Goal: Communication & Community: Connect with others

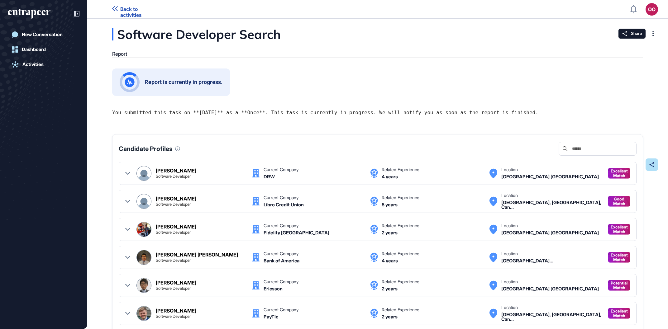
scroll to position [0, 0]
click at [120, 10] on link "Back to activities" at bounding box center [136, 9] width 48 height 6
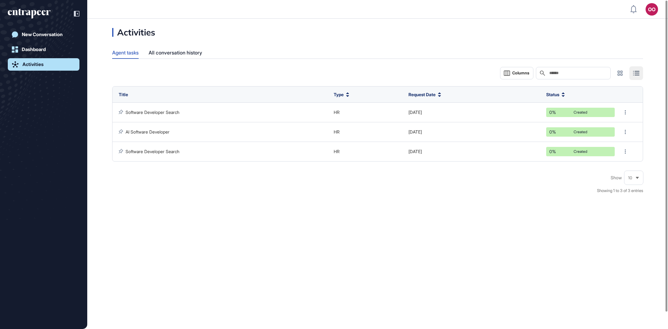
click at [60, 59] on link "Activities" at bounding box center [44, 64] width 72 height 12
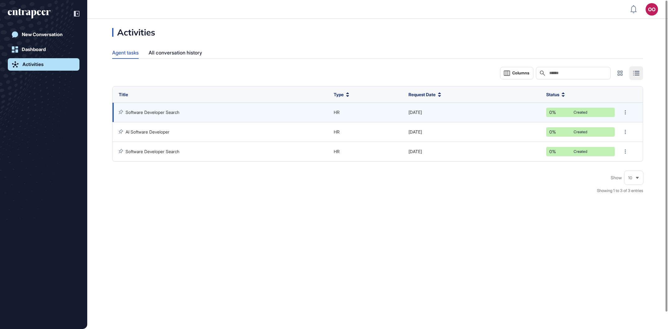
click at [179, 113] on link "Software Developer Search" at bounding box center [153, 112] width 54 height 5
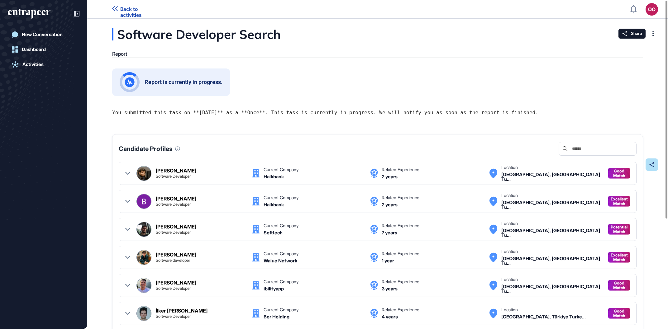
click at [146, 40] on div "Software Developer Search" at bounding box center [227, 34] width 231 height 12
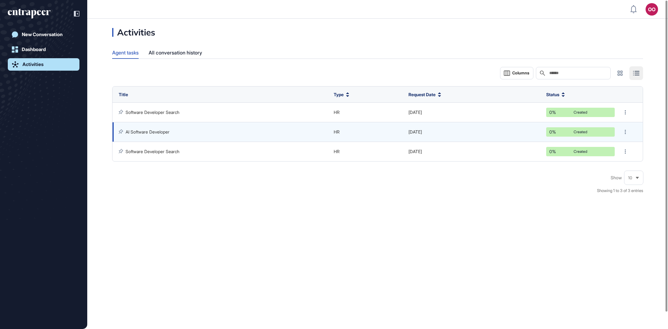
click at [165, 129] on td "AI Software Developer" at bounding box center [221, 132] width 218 height 20
click at [167, 132] on link "AI Software Developer" at bounding box center [148, 131] width 44 height 5
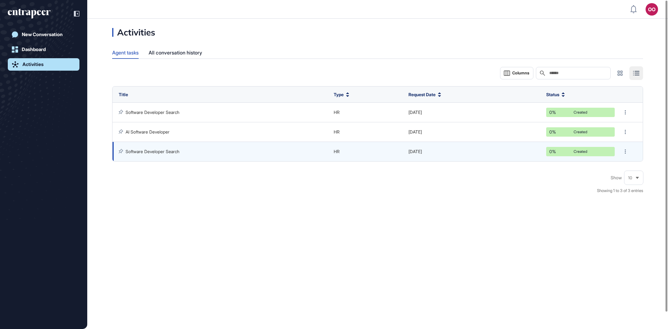
click at [170, 153] on link "Software Developer Search" at bounding box center [153, 151] width 54 height 5
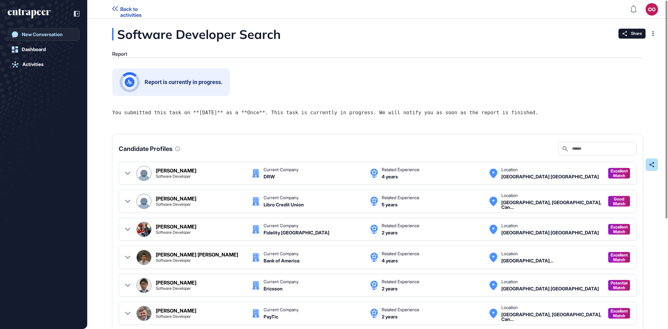
click at [57, 33] on div "New Conversation" at bounding box center [42, 35] width 41 height 6
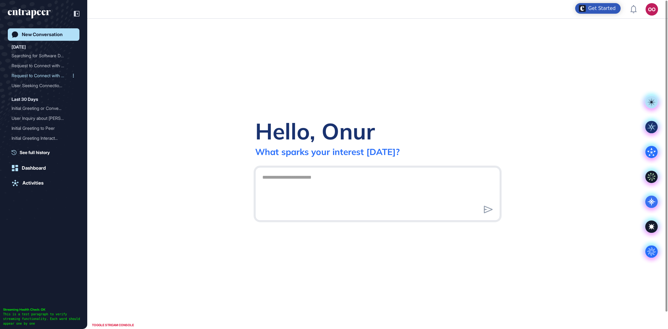
click at [52, 72] on div "Request to Connect with H..." at bounding box center [41, 76] width 59 height 10
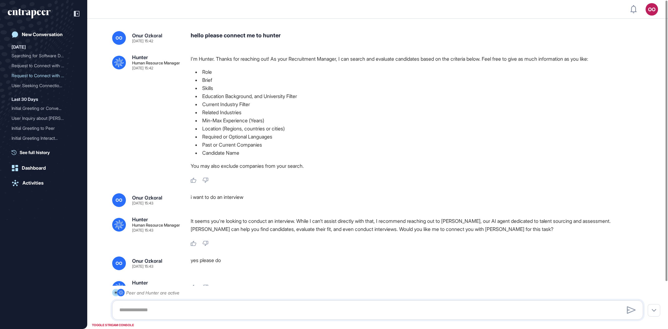
click at [255, 39] on div "hello please connect me to hunter" at bounding box center [419, 38] width 457 height 14
drag, startPoint x: 255, startPoint y: 39, endPoint x: 259, endPoint y: 33, distance: 7.3
click at [255, 39] on div "hello please connect me to hunter" at bounding box center [419, 38] width 457 height 14
click at [260, 32] on div "hello please connect me to hunter" at bounding box center [419, 38] width 457 height 14
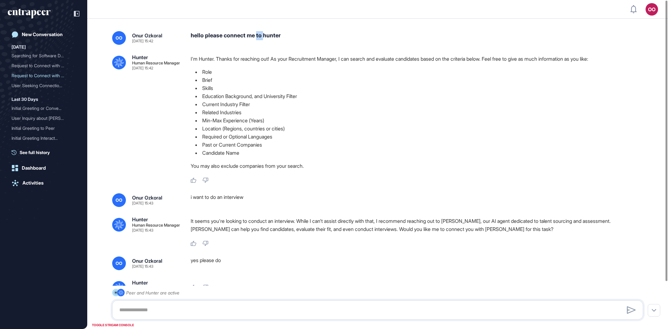
click at [260, 32] on div "hello please connect me to hunter" at bounding box center [419, 38] width 457 height 14
click at [42, 29] on link "New Conversation" at bounding box center [44, 34] width 72 height 12
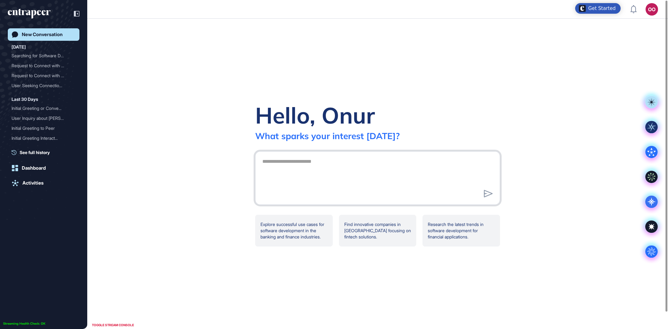
click at [287, 186] on textarea at bounding box center [378, 177] width 238 height 44
paste textarea "**********"
type textarea "**********"
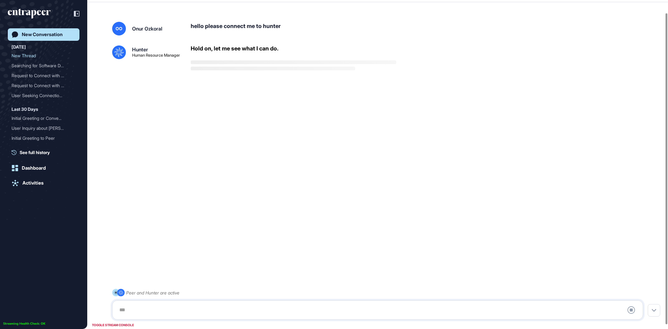
scroll to position [17, 0]
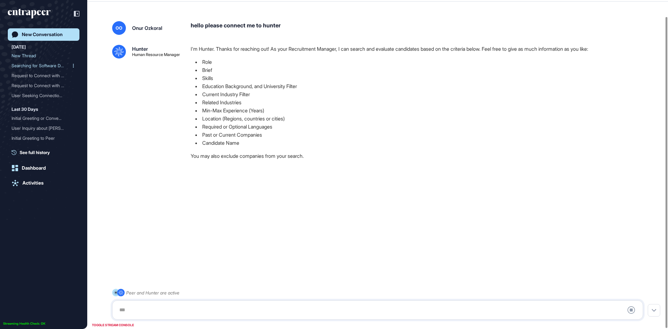
click at [53, 64] on div "Searching for Software De..." at bounding box center [41, 66] width 59 height 10
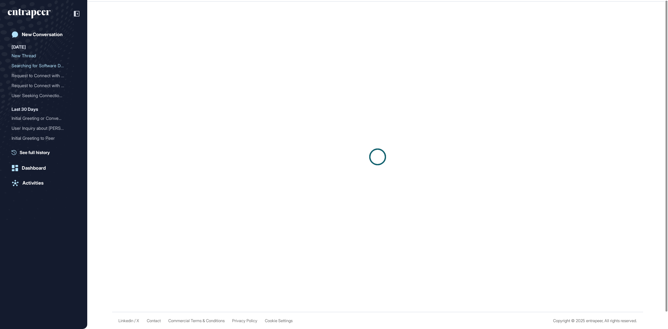
scroll to position [17, 0]
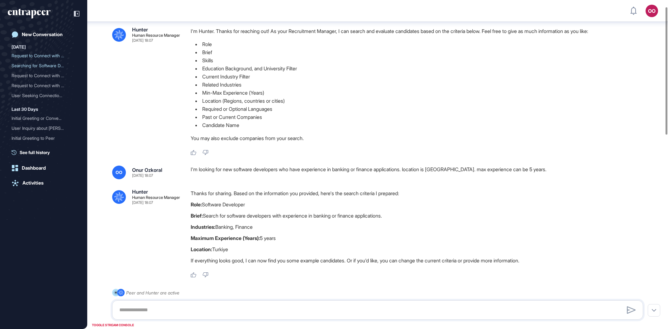
click at [446, 170] on div "I'm looking for new software developers who have experience in banking or finan…" at bounding box center [419, 173] width 457 height 14
click at [447, 170] on div "I'm looking for new software developers who have experience in banking or finan…" at bounding box center [419, 173] width 457 height 14
click at [35, 52] on div "Request to Connect with H..." at bounding box center [41, 56] width 59 height 10
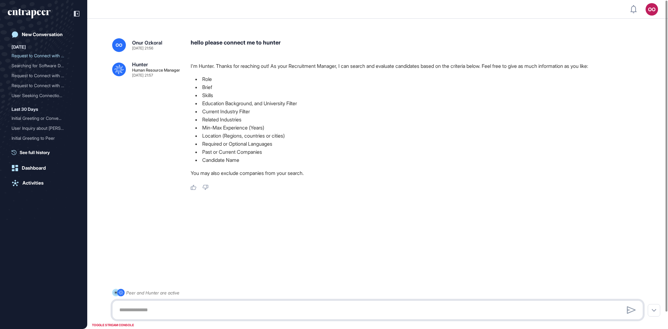
click at [208, 313] on textarea at bounding box center [378, 310] width 524 height 12
paste textarea "**********"
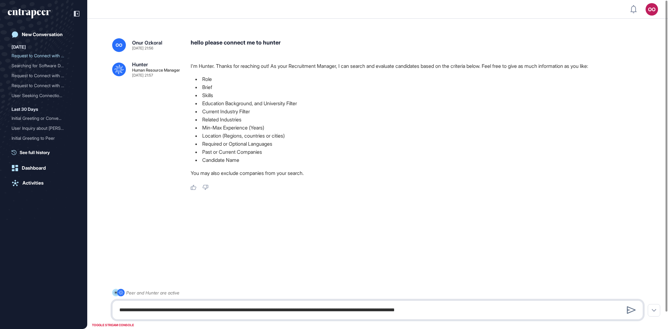
type textarea "**********"
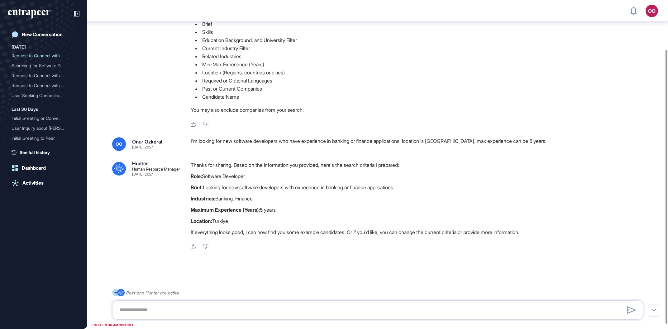
scroll to position [65, 0]
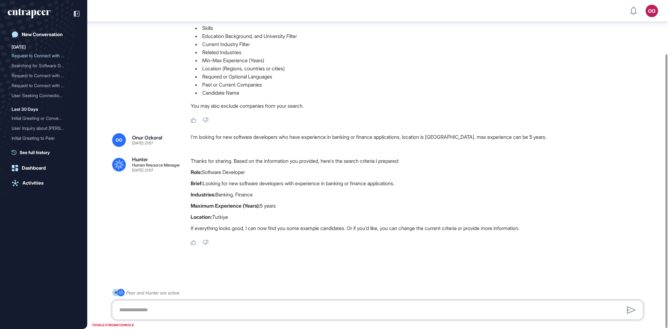
click at [194, 314] on textarea at bounding box center [378, 310] width 524 height 12
type textarea "**********"
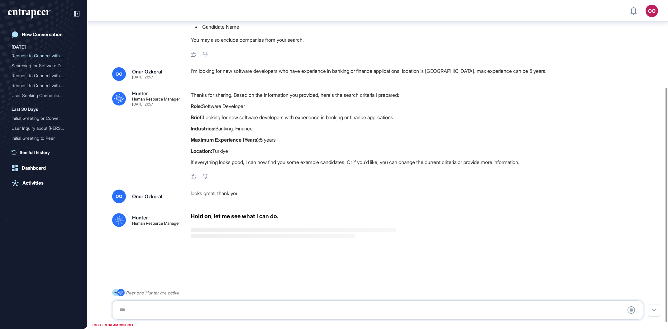
scroll to position [131, 0]
click at [221, 189] on div "OO Onur Ozkoral Aug 13, 2025 21:56 hello please connect me to hunter .cls-2{fil…" at bounding box center [377, 101] width 581 height 419
click at [168, 246] on div "OO Onur Ozkoral Aug 13, 2025 21:56 hello please connect me to hunter .cls-2{fil…" at bounding box center [377, 101] width 581 height 419
click at [239, 254] on div "OO Onur Ozkoral Aug 13, 2025 21:56 hello please connect me to hunter .cls-2{fil…" at bounding box center [377, 101] width 581 height 419
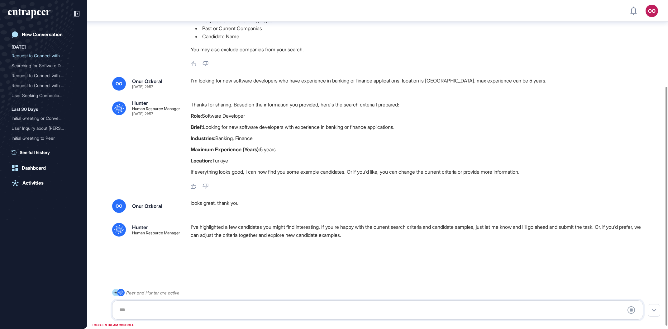
scroll to position [123, 0]
drag, startPoint x: 333, startPoint y: 313, endPoint x: 331, endPoint y: 311, distance: 4.0
click at [332, 313] on div at bounding box center [378, 310] width 524 height 12
click at [327, 305] on div at bounding box center [378, 310] width 524 height 12
click at [136, 311] on div at bounding box center [378, 310] width 524 height 12
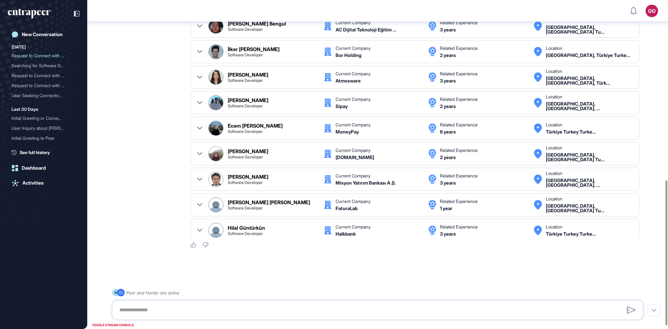
scroll to position [14, 0]
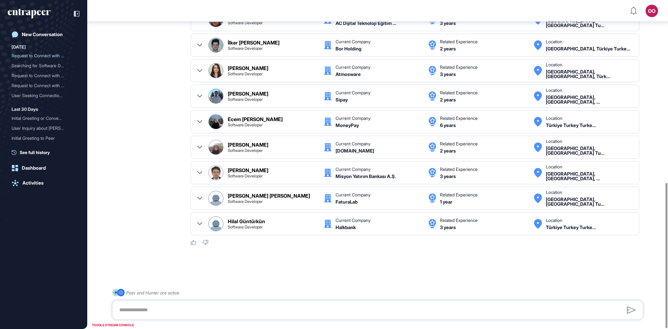
click at [306, 221] on div "Hilal Güntürkün Software Developer" at bounding box center [273, 224] width 90 height 10
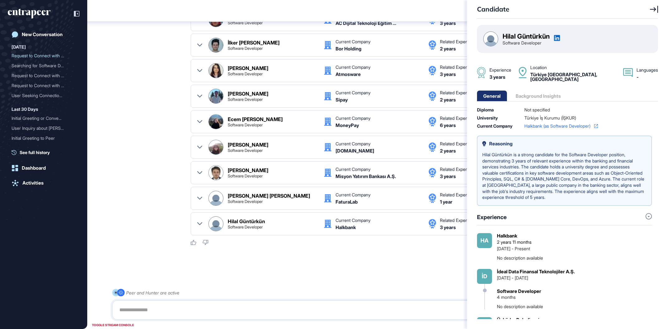
click at [306, 221] on div "Candidate Hilal Güntürkün Software Developer Experience 3 years Location Türkiy…" at bounding box center [334, 164] width 668 height 329
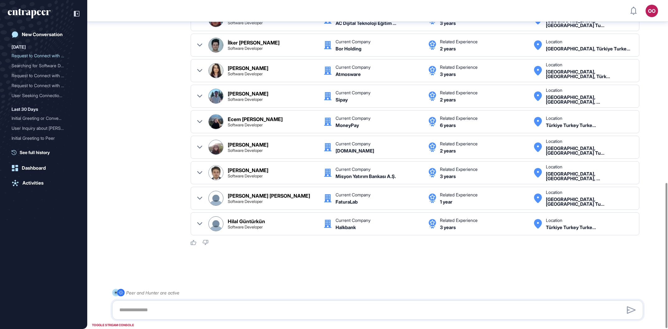
click at [283, 301] on div at bounding box center [377, 310] width 531 height 19
click at [284, 310] on textarea at bounding box center [378, 310] width 524 height 12
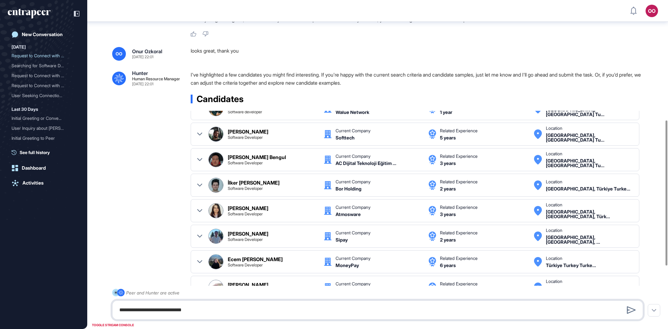
type textarea "**********"
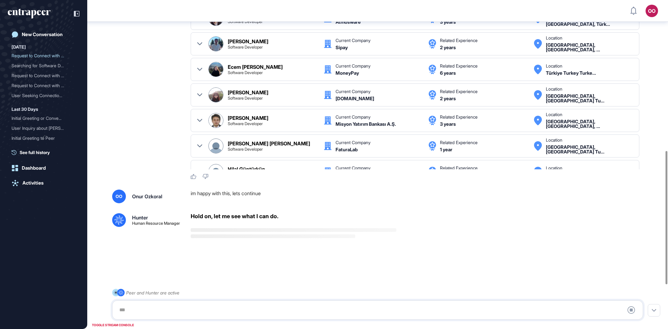
scroll to position [480, 0]
click at [252, 95] on div "Zeynep Doğan" at bounding box center [248, 92] width 41 height 5
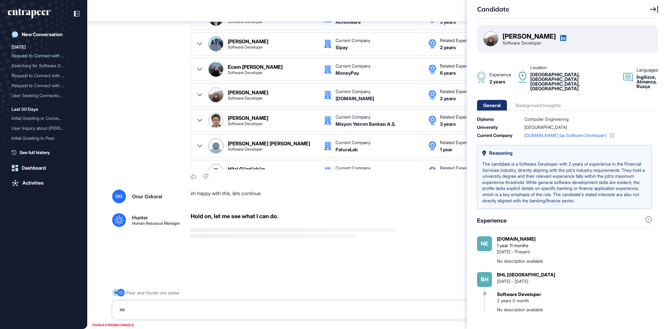
scroll to position [462, 0]
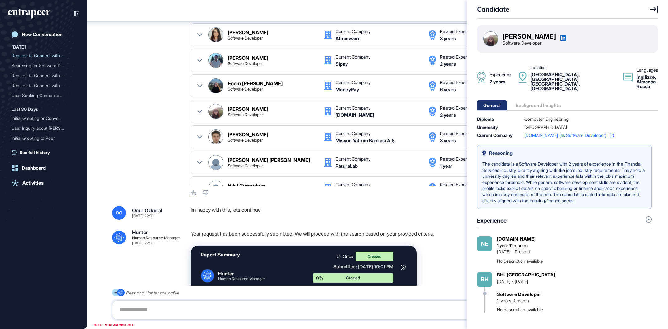
click at [138, 122] on div "Candidate Zeynep Doğan Software Developer Experience 2 years Location Istanbul,…" at bounding box center [334, 164] width 668 height 329
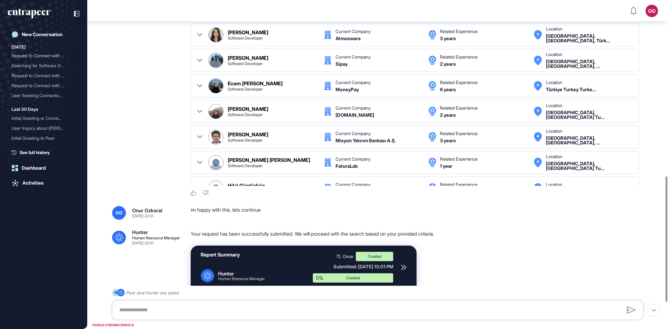
scroll to position [14, 0]
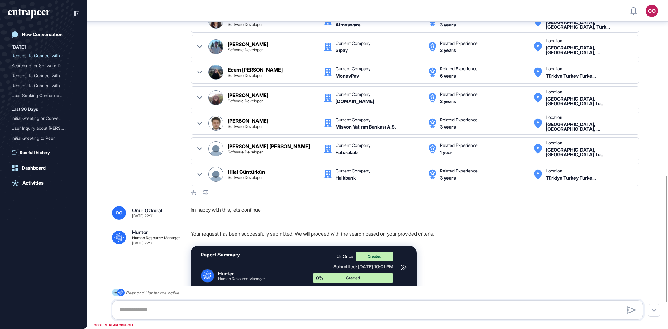
click at [400, 268] on div "Report Summary .cls-2{fill:#fff} Hunter Human Resource Manager Once Created Sub…" at bounding box center [304, 267] width 226 height 43
click at [402, 268] on icon at bounding box center [404, 268] width 6 height 6
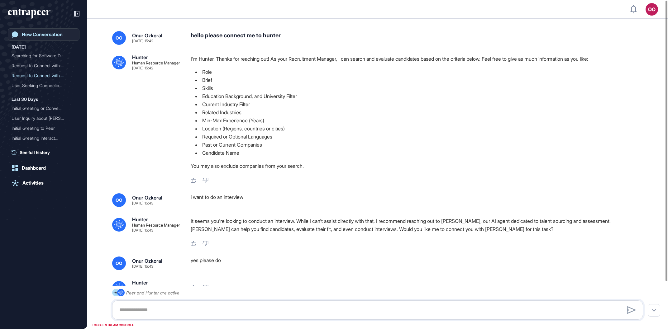
scroll to position [0, 0]
click at [36, 35] on div "New Conversation" at bounding box center [42, 35] width 41 height 6
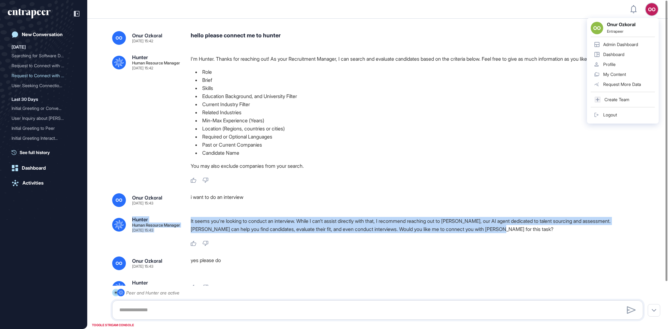
scroll to position [0, 0]
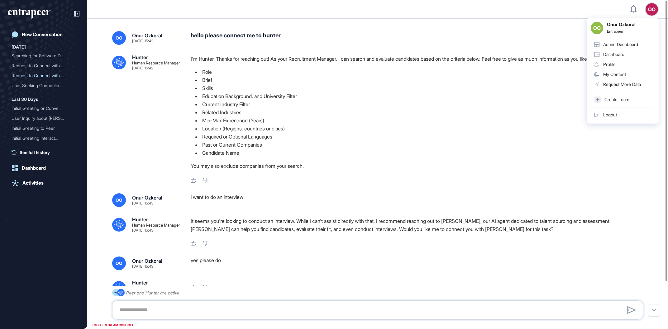
click at [275, 33] on div "hello please connect me to hunter" at bounding box center [419, 38] width 457 height 14
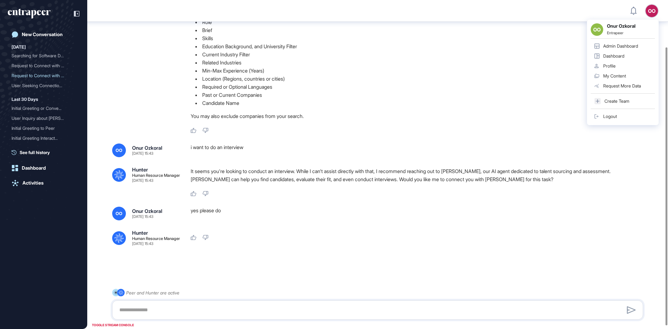
scroll to position [0, 0]
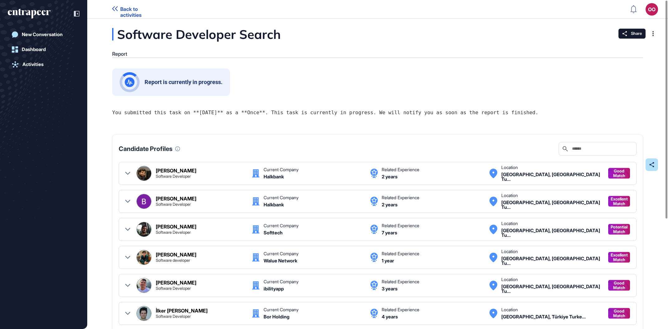
scroll to position [0, 0]
click at [196, 172] on div "Enser Uğurcan Ateşçakmak" at bounding box center [176, 170] width 41 height 5
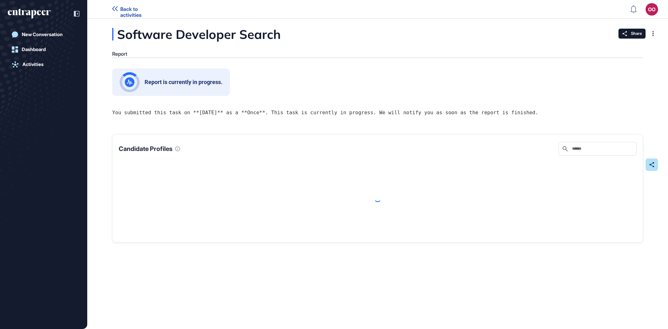
scroll to position [0, 0]
